Goal: Task Accomplishment & Management: Use online tool/utility

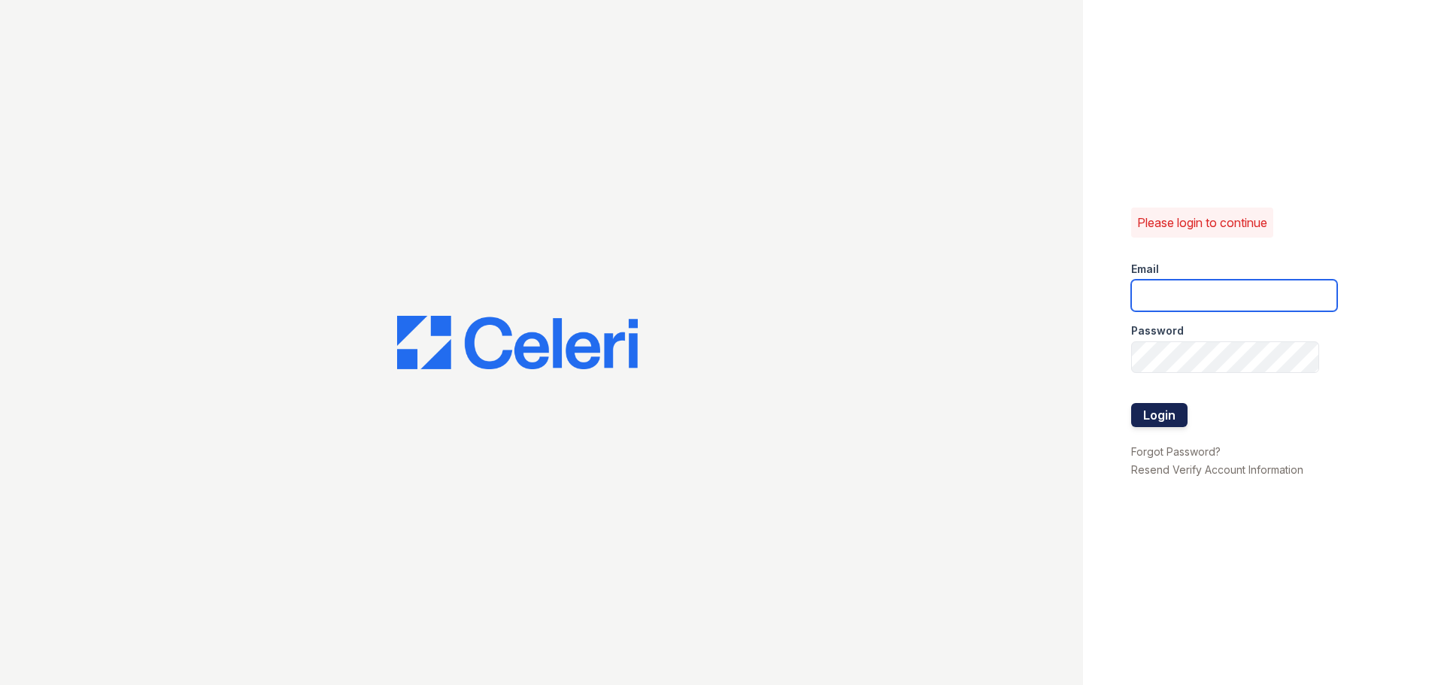
type input "[EMAIL_ADDRESS][DOMAIN_NAME]"
click at [1158, 411] on button "Login" at bounding box center [1159, 415] width 56 height 24
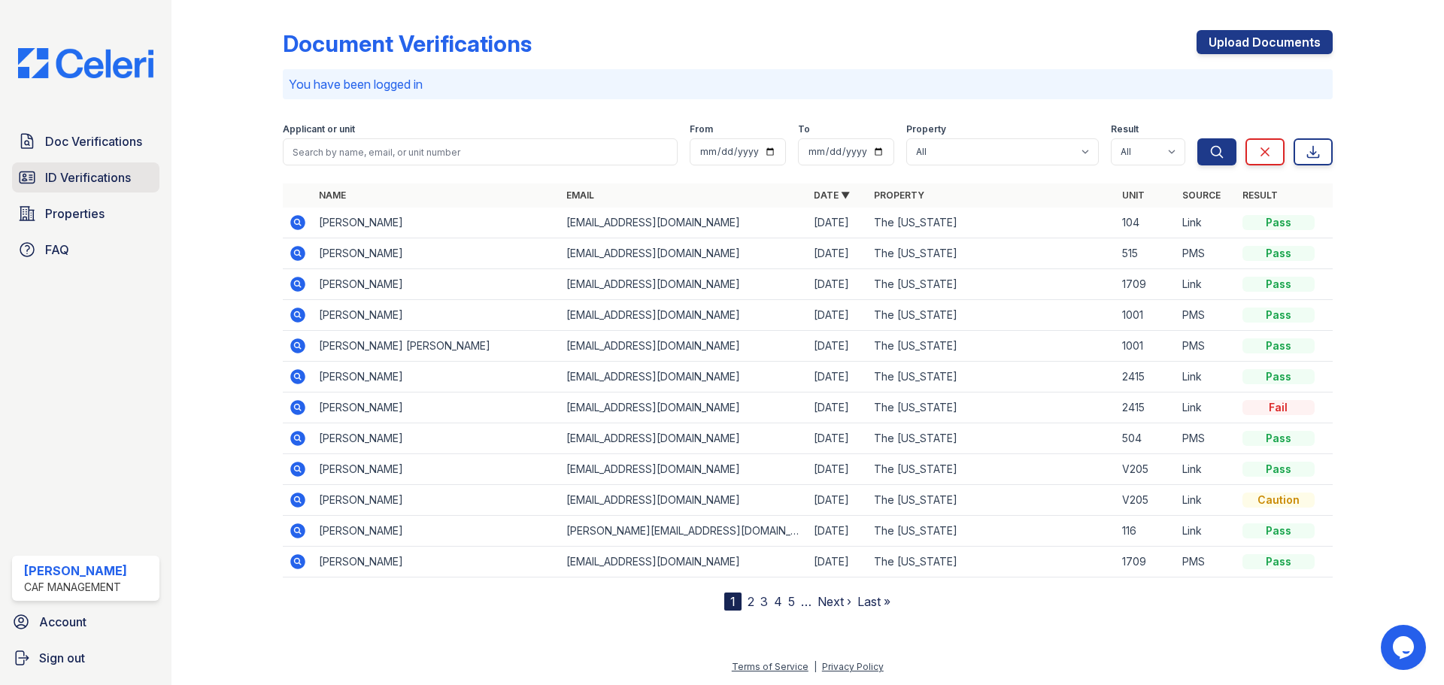
click at [104, 181] on span "ID Verifications" at bounding box center [88, 177] width 86 height 18
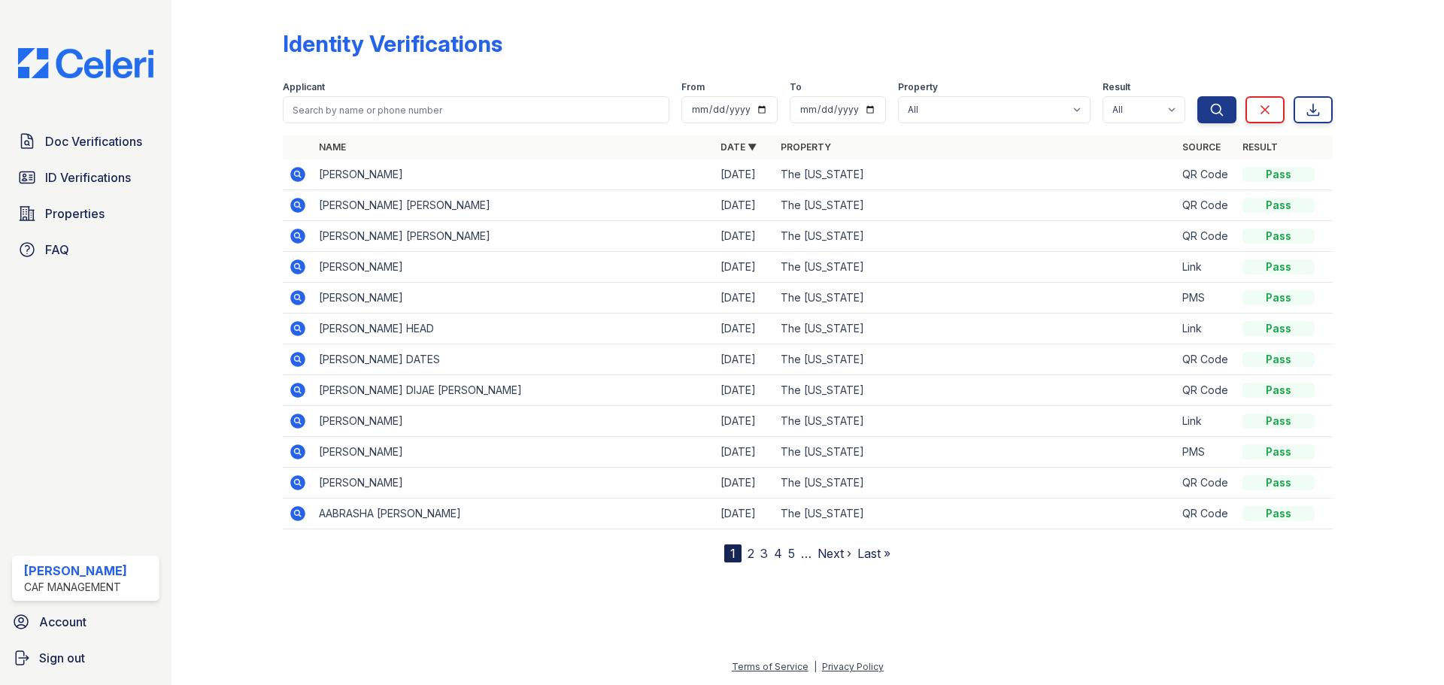
drag, startPoint x: 998, startPoint y: 596, endPoint x: 993, endPoint y: 588, distance: 9.4
click at [996, 592] on div at bounding box center [808, 622] width 1224 height 71
